Goal: Communication & Community: Answer question/provide support

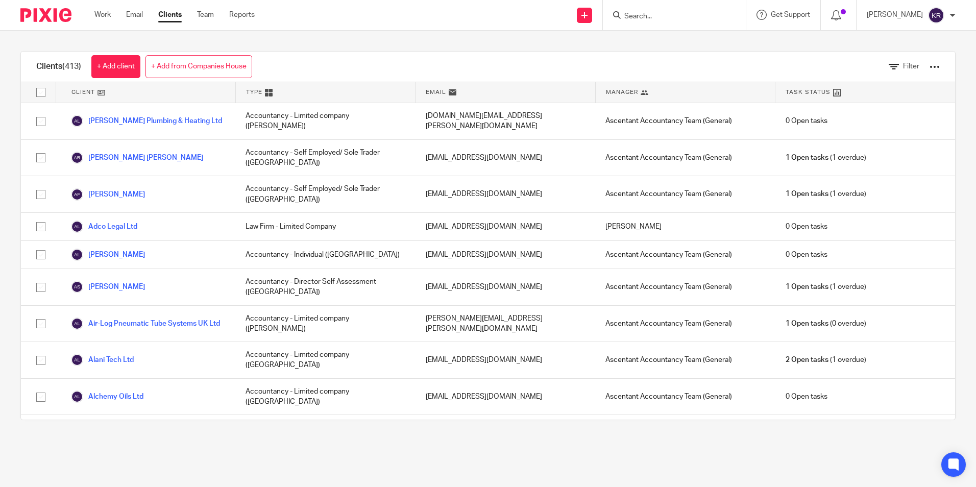
click at [660, 11] on form at bounding box center [677, 15] width 109 height 13
click at [662, 22] on div at bounding box center [674, 15] width 143 height 30
click at [662, 17] on input "Search" at bounding box center [669, 16] width 92 height 9
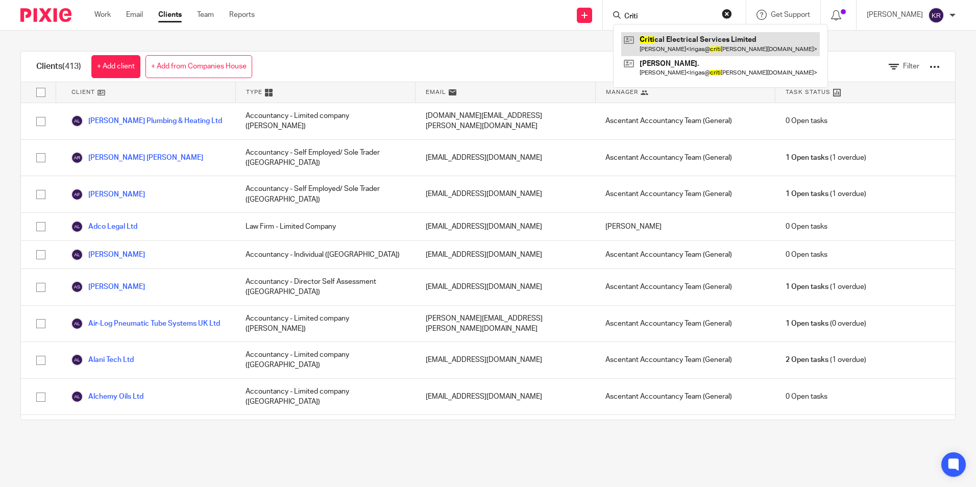
type input "Criti"
click at [681, 44] on link at bounding box center [720, 43] width 199 height 23
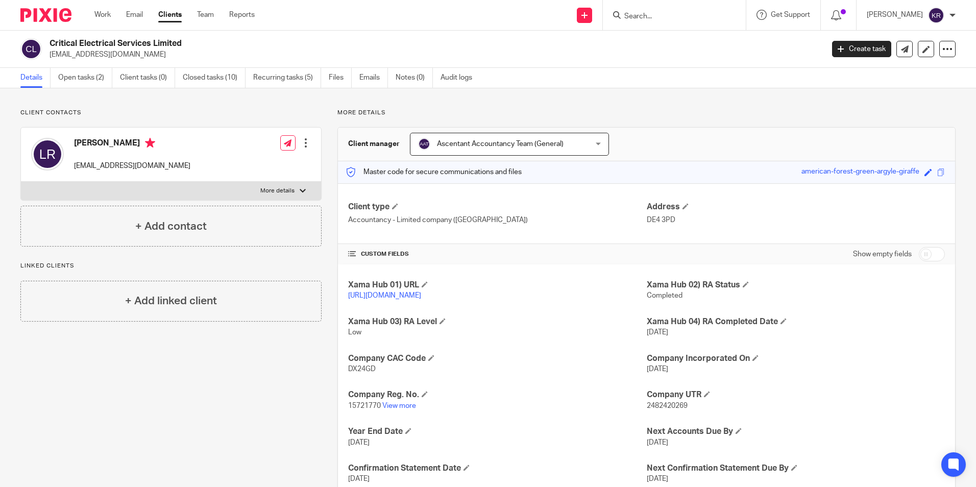
click at [114, 168] on p "[EMAIL_ADDRESS][DOMAIN_NAME]" at bounding box center [132, 166] width 116 height 10
click at [397, 74] on link "Notes (0)" at bounding box center [414, 78] width 37 height 20
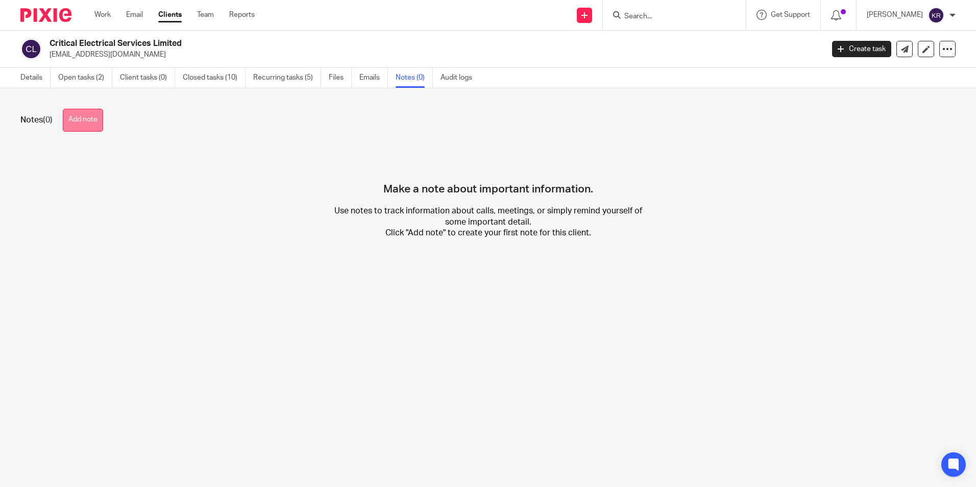
click at [85, 125] on button "Add note" at bounding box center [83, 120] width 40 height 23
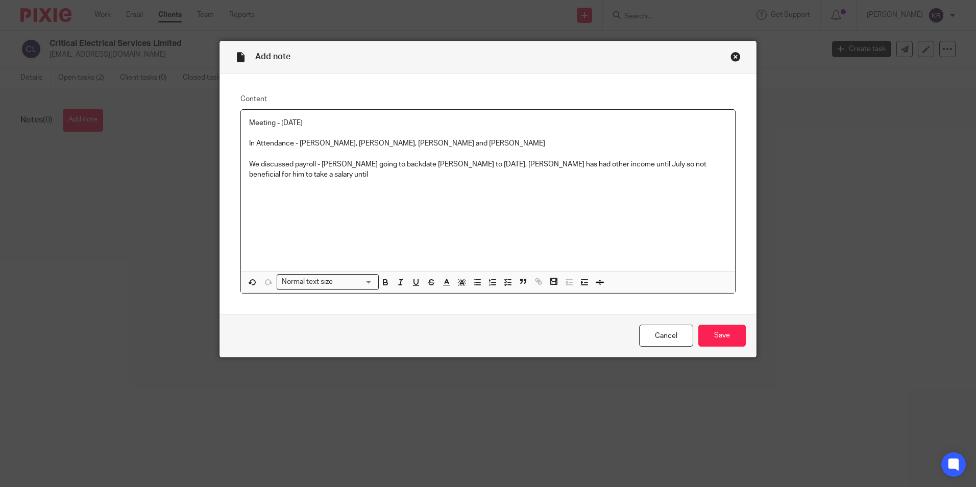
click at [454, 161] on p "We discussed payroll - Paula going to backdate Lucy to April 25, shane has had …" at bounding box center [488, 169] width 478 height 21
click at [718, 161] on p "We discussed payroll - Paula going to backdate Lucy to April 25, Shane has had …" at bounding box center [488, 169] width 478 height 21
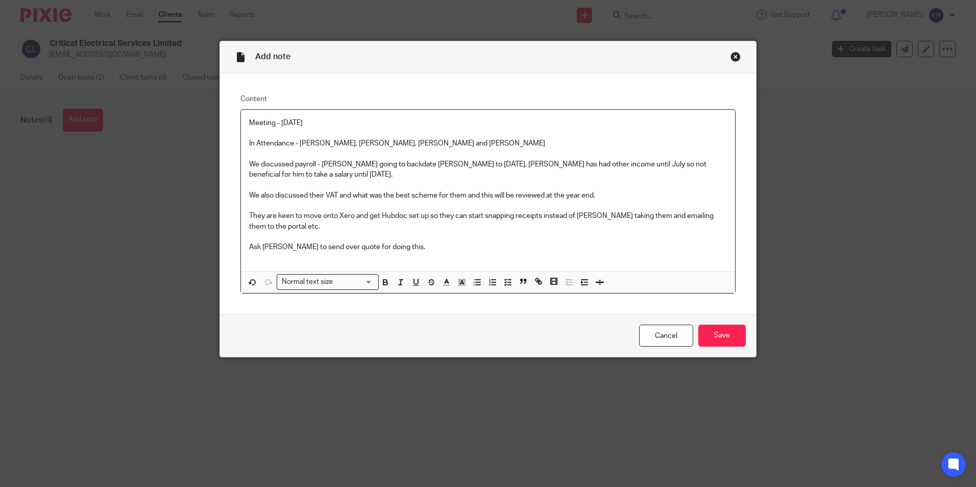
drag, startPoint x: 379, startPoint y: 212, endPoint x: 352, endPoint y: 225, distance: 30.2
click at [352, 224] on p "They are keen to move onto Xero and get Hubdoc set up so they can start snappin…" at bounding box center [488, 221] width 478 height 21
click at [727, 338] on input "Save" at bounding box center [721, 336] width 47 height 22
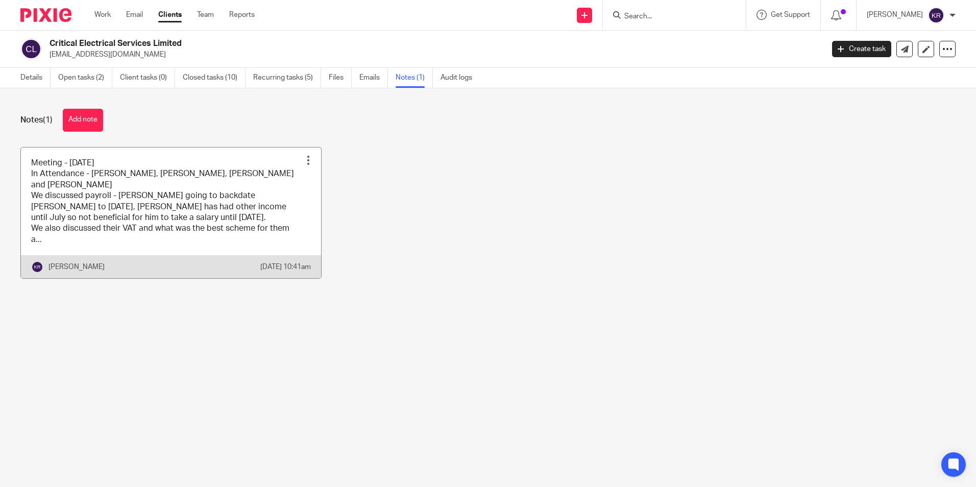
click at [74, 240] on link at bounding box center [171, 213] width 300 height 131
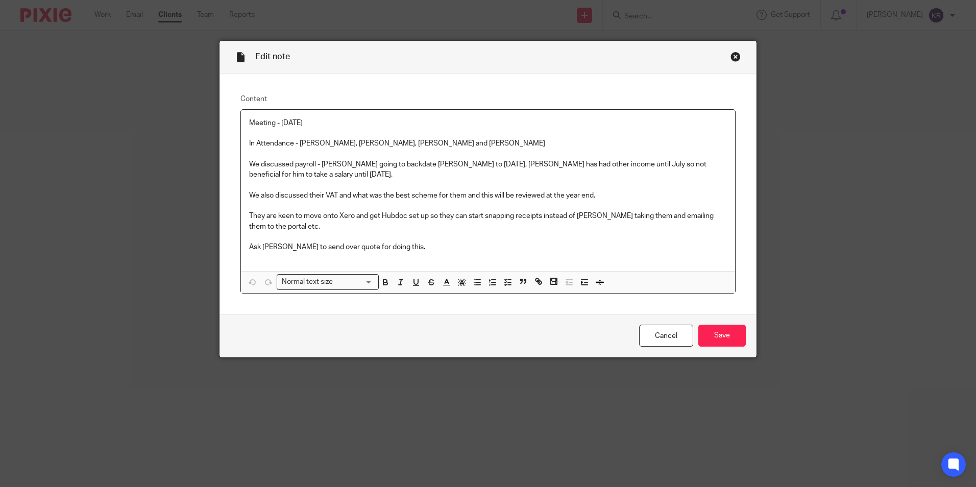
click at [409, 250] on p "Ask [PERSON_NAME] to send over quote for doing this." at bounding box center [488, 247] width 478 height 10
click at [742, 336] on input "Save" at bounding box center [721, 336] width 47 height 22
